Goal: Task Accomplishment & Management: Manage account settings

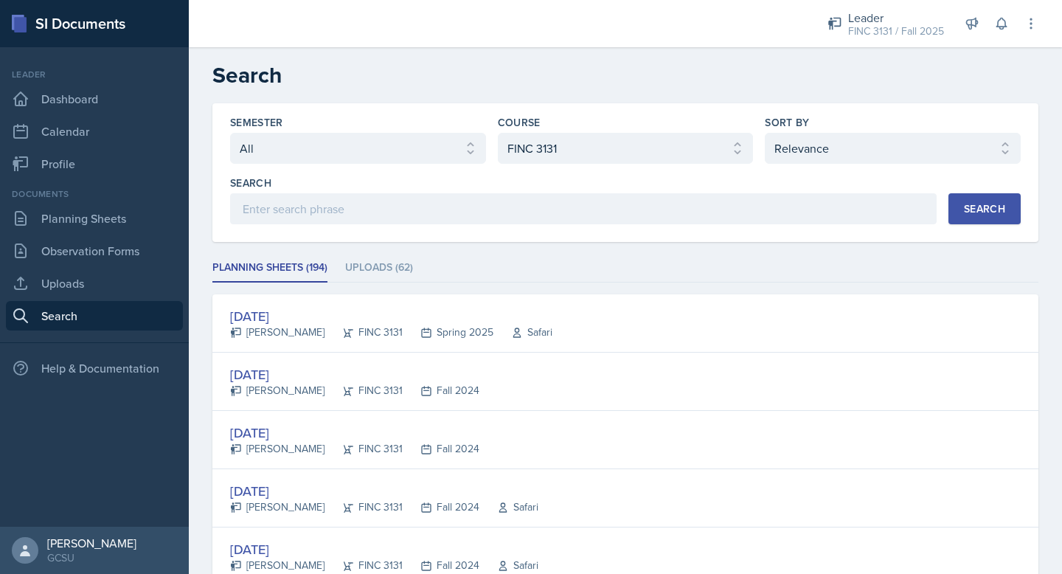
select select "all"
select select "6e980457-ae96-48c6-87a0-7a1167454bc8"
select select "1"
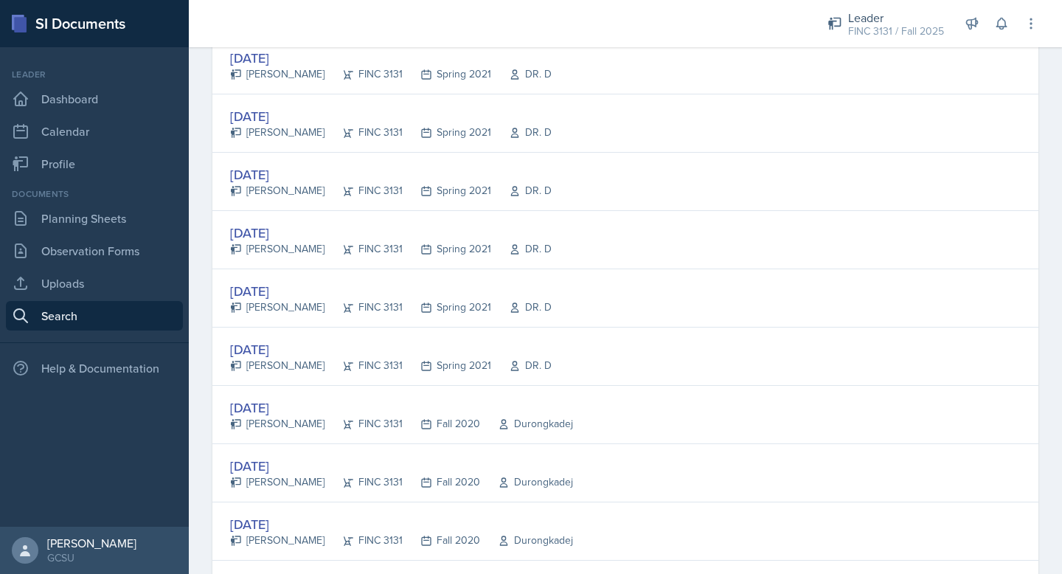
scroll to position [2726, 0]
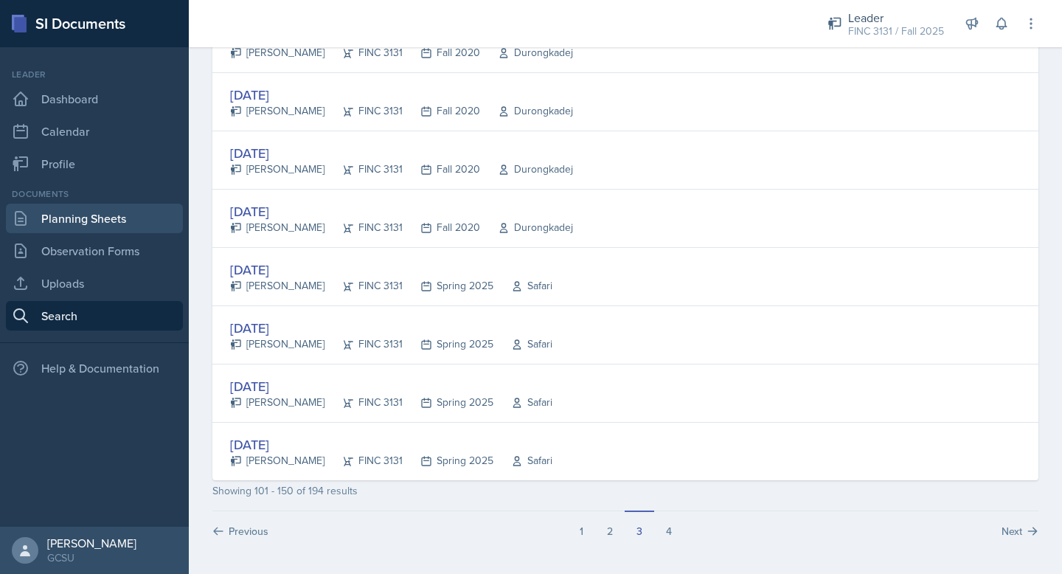
click at [72, 217] on link "Planning Sheets" at bounding box center [94, 217] width 177 height 29
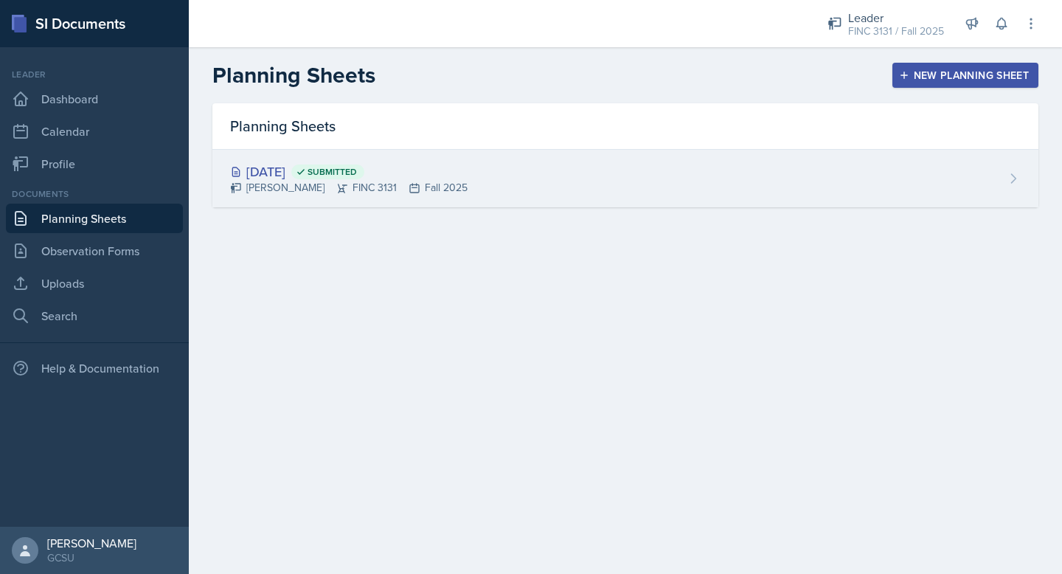
click at [304, 178] on div "[DATE] Submitted" at bounding box center [348, 171] width 237 height 20
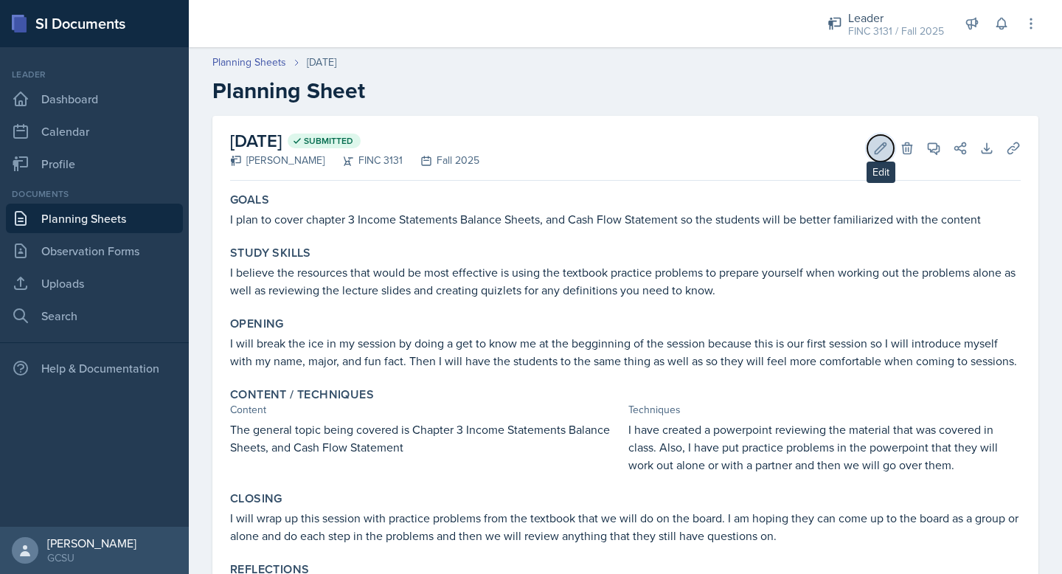
click at [872, 146] on button "Edit" at bounding box center [880, 148] width 27 height 27
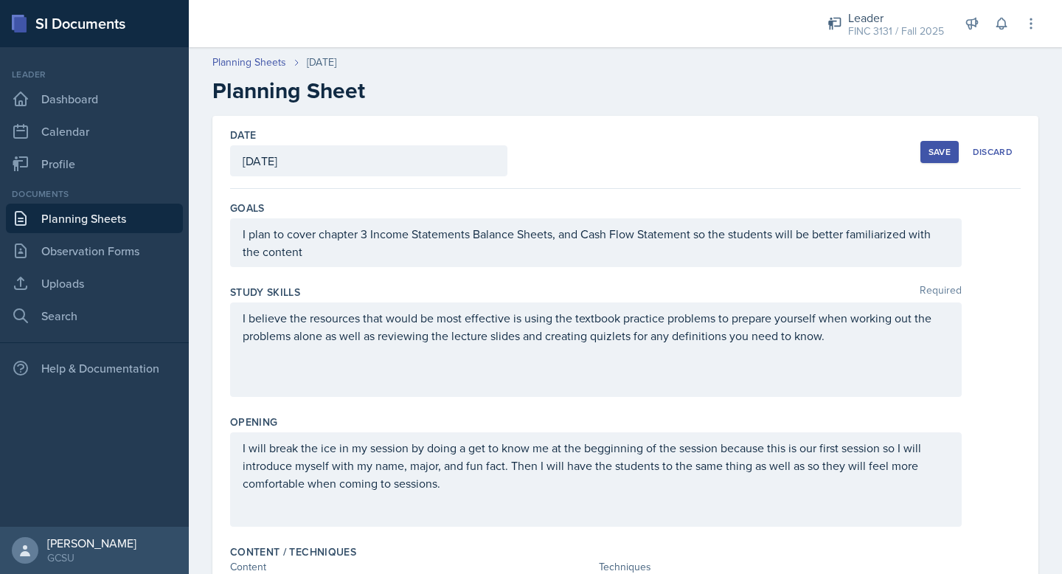
scroll to position [445, 0]
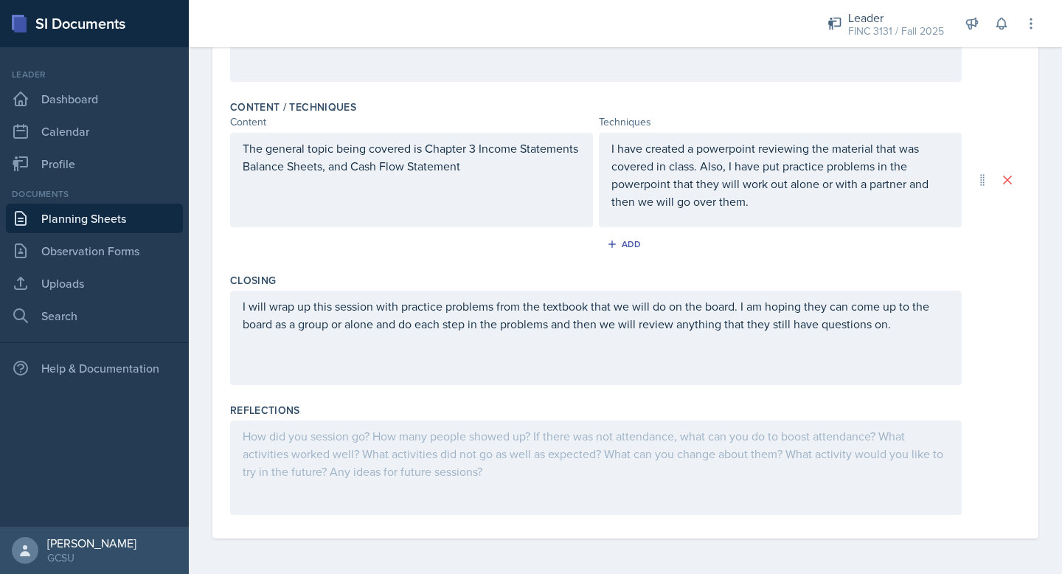
click at [358, 448] on div at bounding box center [595, 467] width 731 height 94
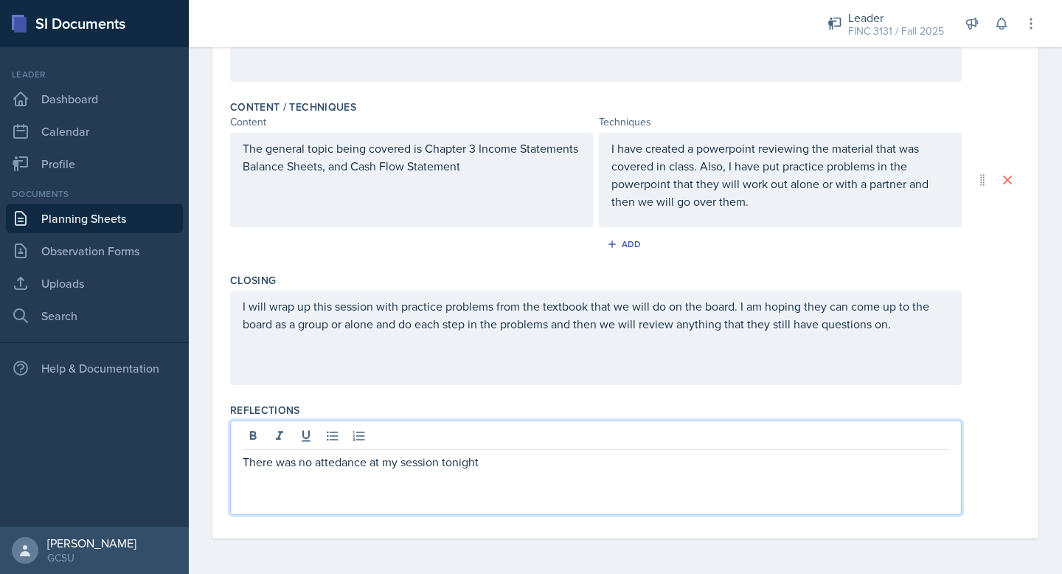
click at [329, 472] on div "There was no attedance at my session tonight" at bounding box center [595, 467] width 731 height 94
click at [326, 462] on p "There was no attedance at my session tonight" at bounding box center [596, 462] width 706 height 18
click at [507, 466] on p "There was no attendance at my session tonight" at bounding box center [596, 462] width 706 height 18
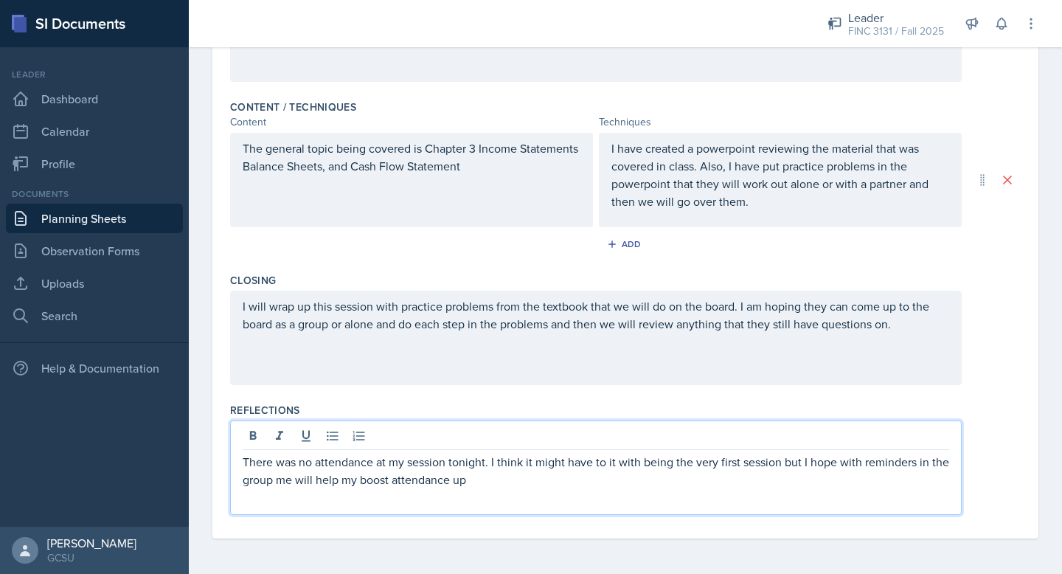
scroll to position [0, 0]
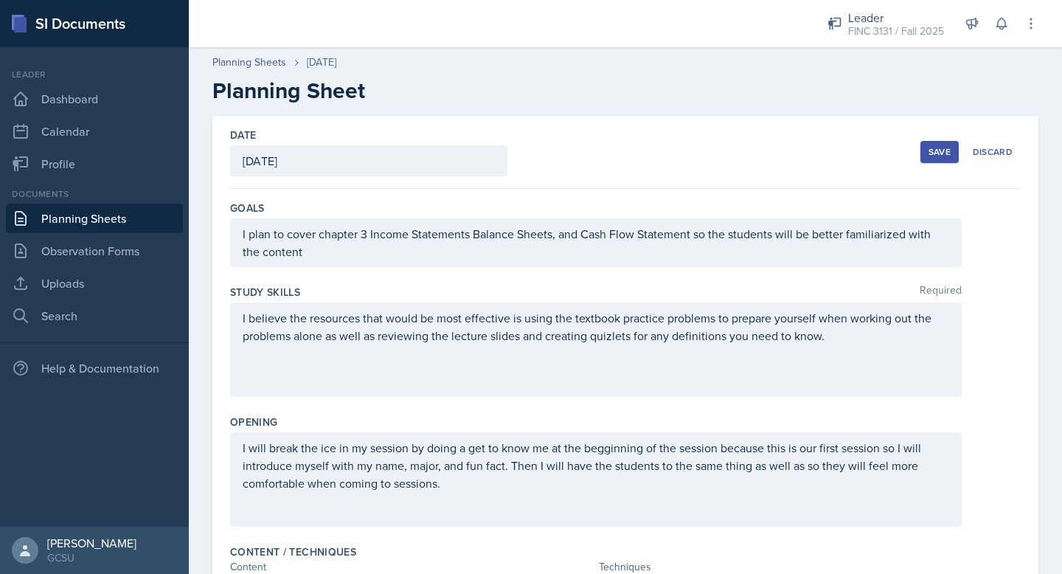
click at [938, 148] on div "Save" at bounding box center [939, 152] width 22 height 12
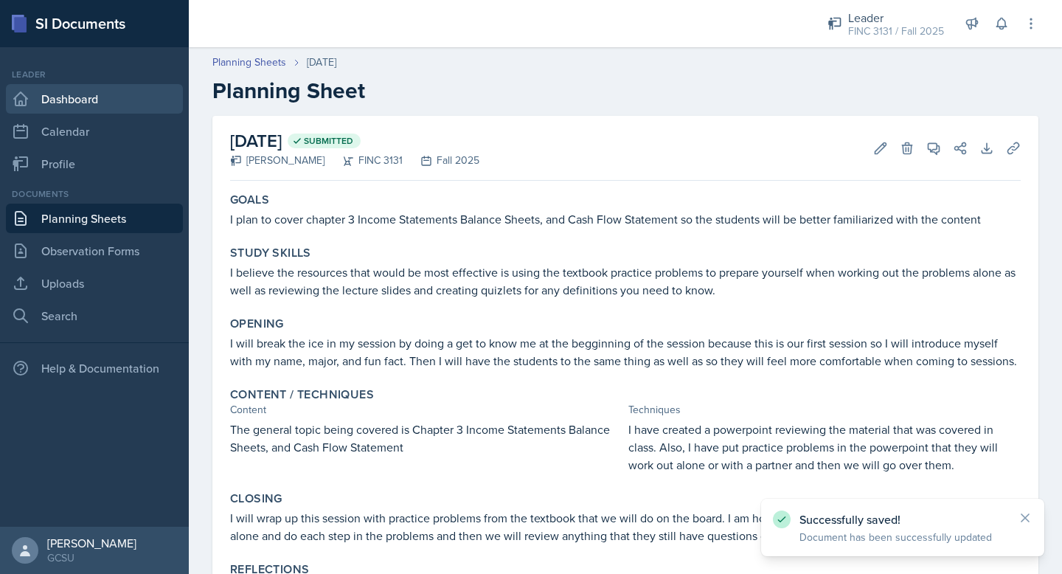
click at [86, 102] on link "Dashboard" at bounding box center [94, 98] width 177 height 29
